Goal: Task Accomplishment & Management: Complete application form

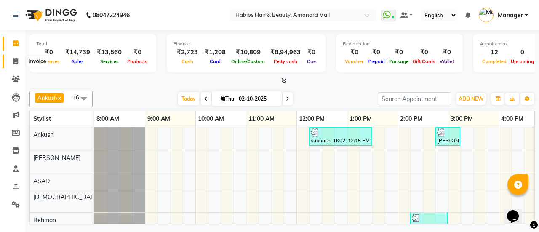
click at [15, 59] on icon at bounding box center [15, 61] width 5 height 6
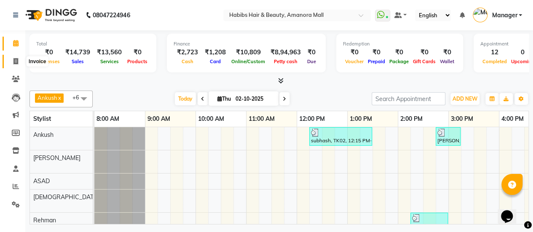
select select "5399"
select select "service"
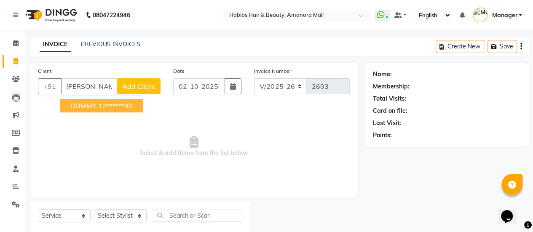
click at [96, 103] on button "DUMMY 12******90" at bounding box center [101, 105] width 83 height 13
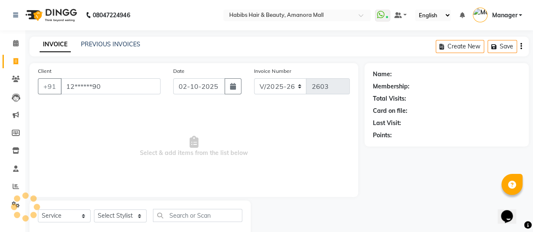
type input "12******90"
select select "1: Object"
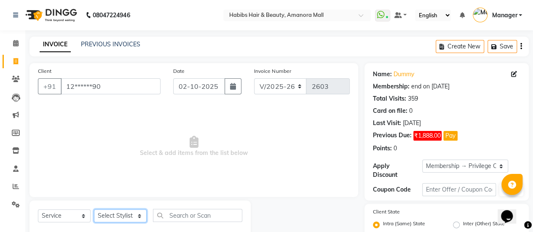
click at [133, 211] on select "Select Stylist [PERSON_NAME] Bhagavantu [PERSON_NAME] [PERSON_NAME] Manager [PE…" at bounding box center [120, 215] width 53 height 13
select select "93563"
click at [94, 209] on select "Select Stylist [PERSON_NAME] Bhagavantu [PERSON_NAME] [PERSON_NAME] Manager [PE…" at bounding box center [120, 215] width 53 height 13
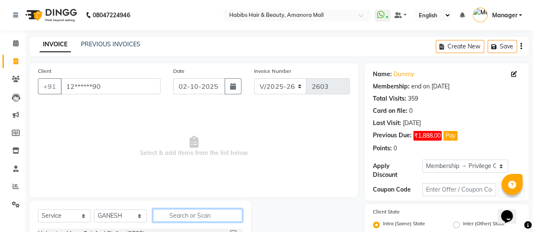
click at [170, 215] on input "text" at bounding box center [197, 215] width 89 height 13
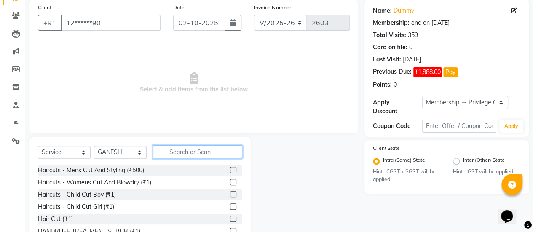
scroll to position [64, 0]
click at [230, 182] on label at bounding box center [233, 182] width 6 height 6
click at [230, 182] on input "checkbox" at bounding box center [232, 181] width 5 height 5
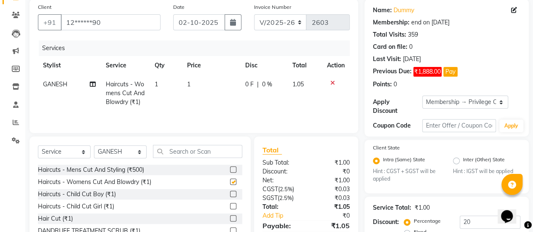
checkbox input "false"
click at [189, 81] on span "1" at bounding box center [188, 84] width 3 height 8
select select "93563"
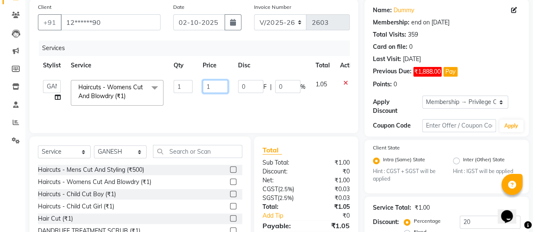
click at [211, 86] on input "1" at bounding box center [215, 86] width 25 height 13
type input "600"
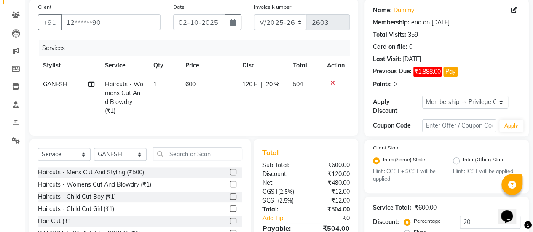
click at [241, 106] on td "120 F | 20 %" at bounding box center [262, 97] width 51 height 45
select select "93563"
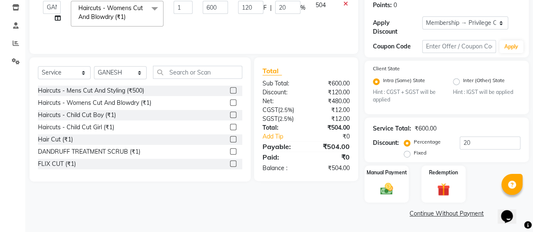
scroll to position [94, 0]
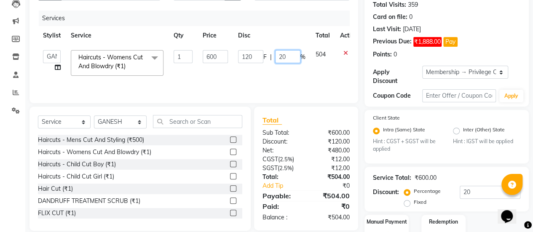
click at [287, 61] on input "20" at bounding box center [287, 56] width 25 height 13
type input "2"
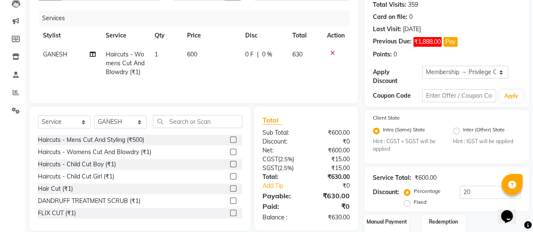
click at [283, 70] on td "0 F | 0 %" at bounding box center [263, 63] width 47 height 37
select select "93563"
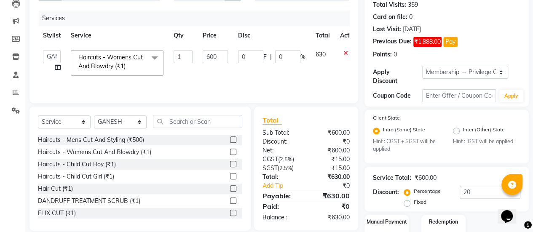
scroll to position [143, 0]
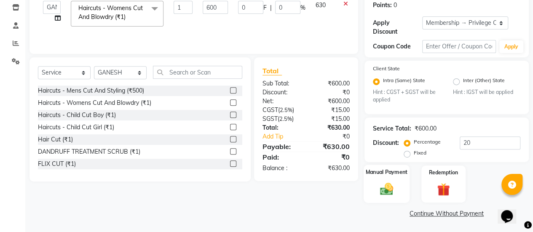
click at [386, 195] on img at bounding box center [386, 189] width 21 height 15
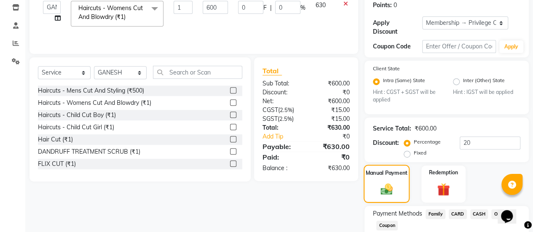
scroll to position [197, 0]
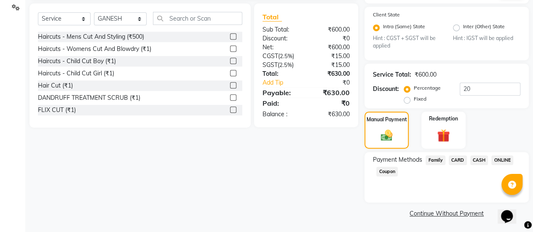
click at [504, 160] on span "ONLINE" at bounding box center [502, 160] width 22 height 10
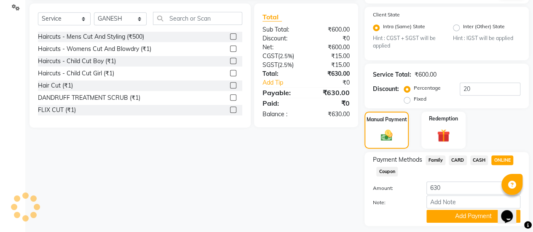
scroll to position [221, 0]
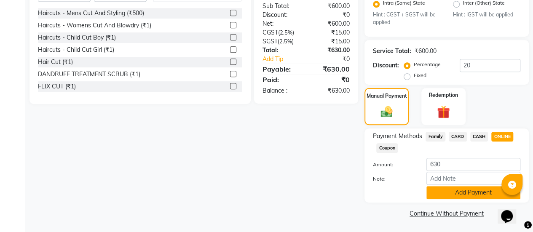
click at [466, 193] on button "Add Payment" at bounding box center [473, 192] width 94 height 13
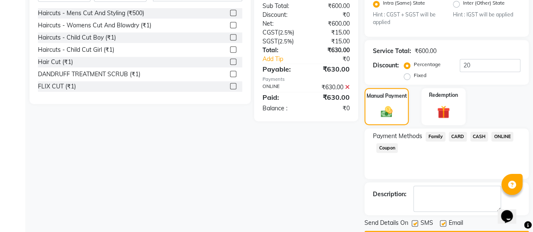
scroll to position [244, 0]
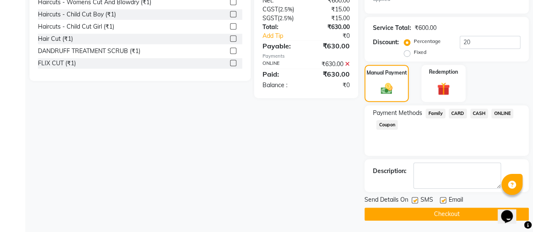
click at [444, 199] on label at bounding box center [443, 200] width 6 height 6
click at [444, 199] on input "checkbox" at bounding box center [442, 200] width 5 height 5
checkbox input "false"
click at [418, 212] on button "Checkout" at bounding box center [446, 214] width 164 height 13
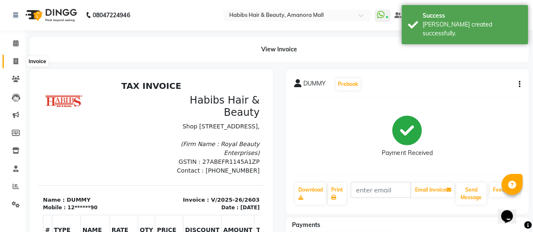
click at [16, 59] on icon at bounding box center [15, 61] width 5 height 6
select select "service"
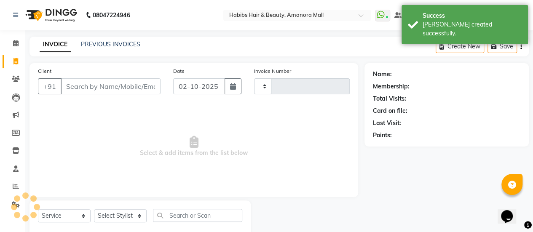
scroll to position [21, 0]
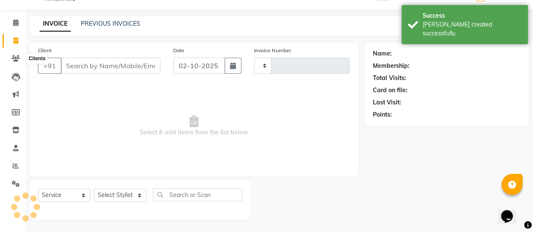
type input "2604"
select select "5399"
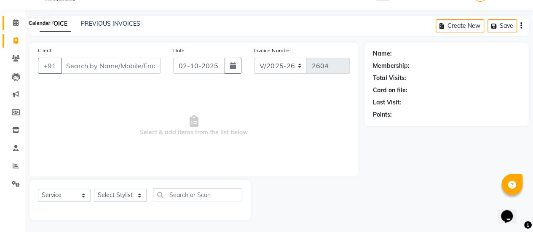
click at [15, 25] on icon at bounding box center [15, 22] width 5 height 6
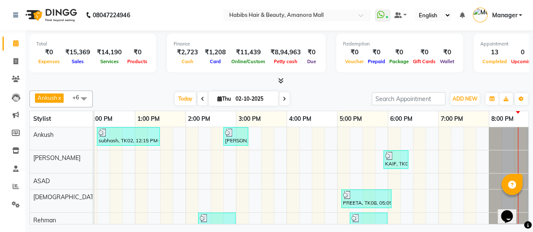
select select "5399"
select select "service"
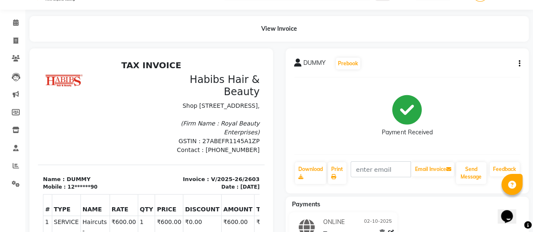
select select "5399"
select select "service"
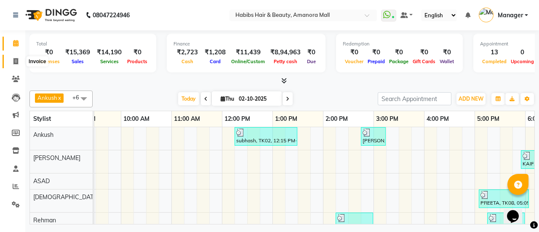
click at [16, 61] on icon at bounding box center [15, 61] width 5 height 6
select select "5399"
select select "service"
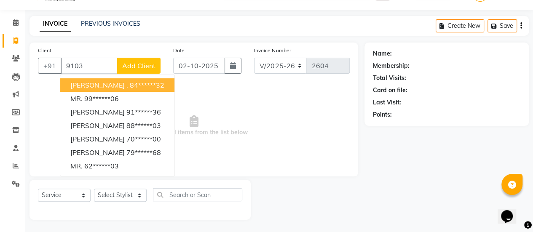
click at [90, 67] on input "9103" at bounding box center [89, 66] width 57 height 16
type input "9"
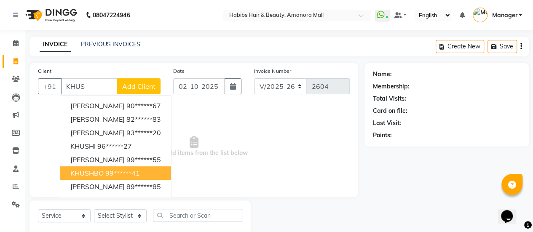
scroll to position [0, 0]
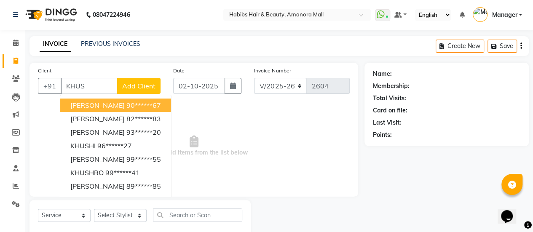
click at [102, 85] on input "KHUS" at bounding box center [89, 86] width 57 height 16
type input "K"
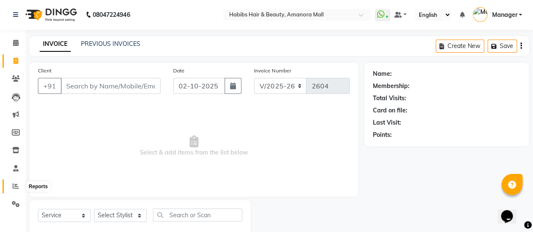
click at [13, 186] on icon at bounding box center [16, 186] width 6 height 6
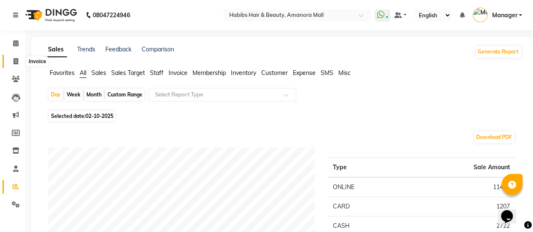
click at [16, 59] on icon at bounding box center [15, 61] width 5 height 6
select select "5399"
select select "service"
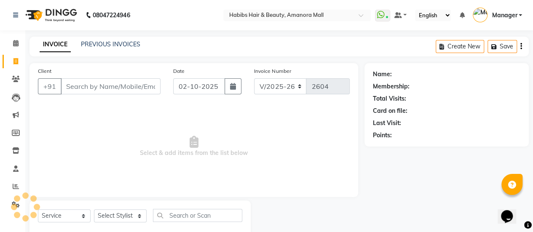
scroll to position [21, 0]
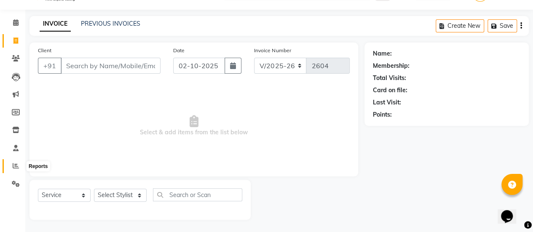
click at [13, 166] on icon at bounding box center [16, 166] width 6 height 6
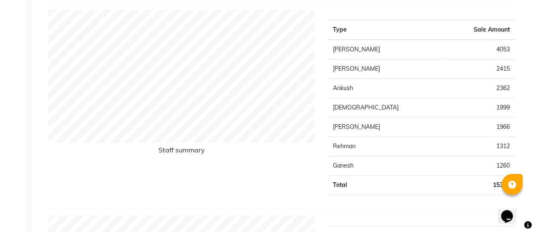
scroll to position [310, 0]
